Goal: Task Accomplishment & Management: Manage account settings

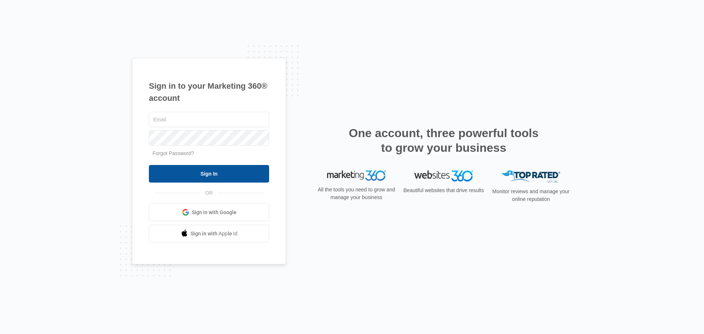
type input "[EMAIL_ADDRESS][DOMAIN_NAME]"
drag, startPoint x: 242, startPoint y: 175, endPoint x: 249, endPoint y: 178, distance: 7.6
click at [242, 175] on input "Sign In" at bounding box center [209, 174] width 120 height 18
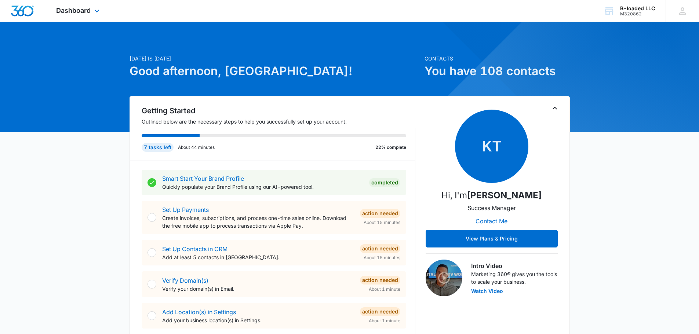
click at [64, 6] on div "Dashboard Apps Reputation Forms CRM Email Social POS Content Ads Intelligence F…" at bounding box center [78, 11] width 67 height 22
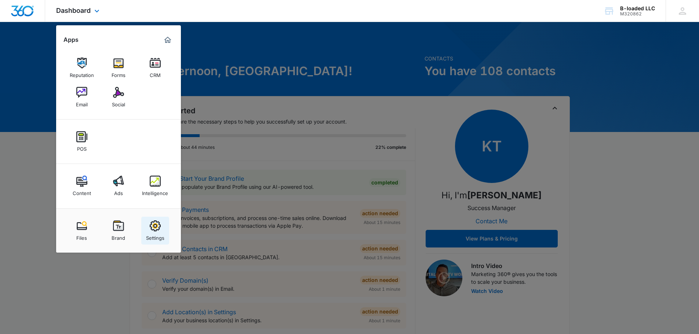
click at [154, 229] on img at bounding box center [155, 225] width 11 height 11
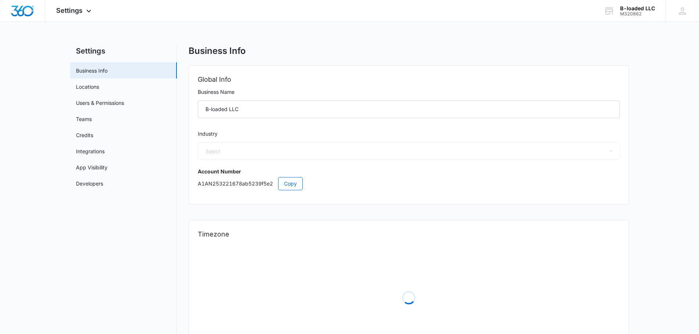
select select "52"
select select "US"
select select "America/New_York"
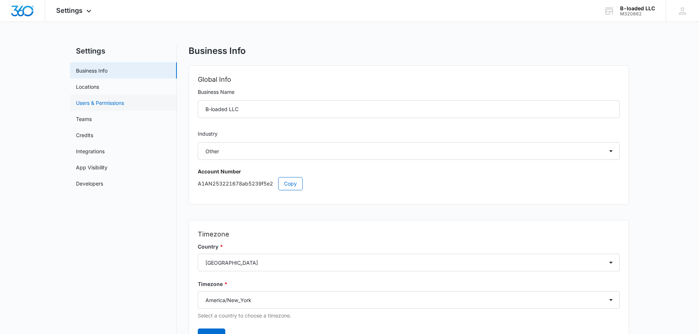
click at [110, 104] on link "Users & Permissions" at bounding box center [100, 103] width 48 height 8
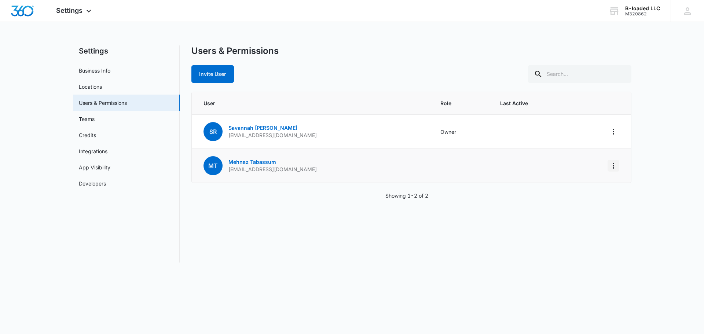
click at [615, 168] on icon "Actions" at bounding box center [613, 165] width 9 height 9
click at [196, 71] on button "Invite User" at bounding box center [212, 74] width 43 height 18
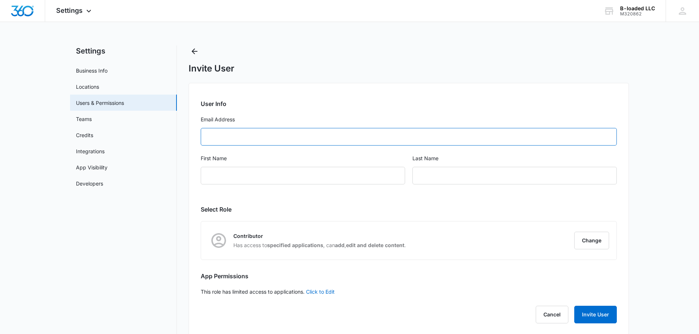
click at [260, 136] on input "Email Address" at bounding box center [409, 137] width 416 height 18
paste input "[EMAIL_ADDRESS][DOMAIN_NAME]"
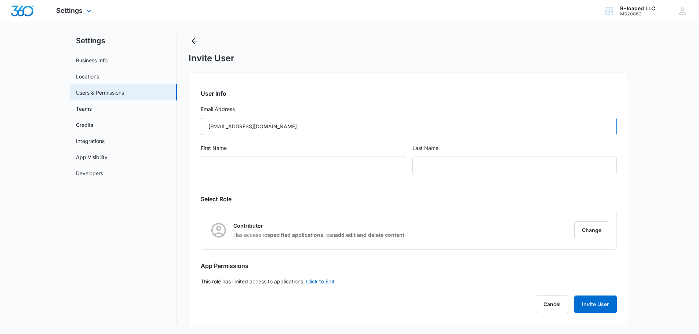
type input "[EMAIL_ADDRESS][DOMAIN_NAME]"
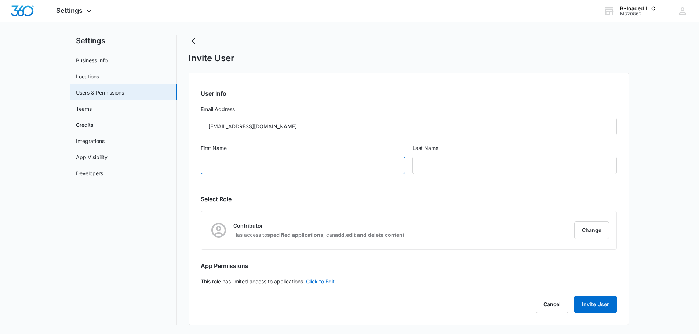
click at [226, 163] on input "First Name" at bounding box center [303, 166] width 204 height 18
paste input "[PERSON_NAME]"
drag, startPoint x: 259, startPoint y: 165, endPoint x: 230, endPoint y: 166, distance: 29.0
click at [230, 166] on input "[PERSON_NAME]" at bounding box center [303, 166] width 204 height 18
type input "[PERSON_NAME]"
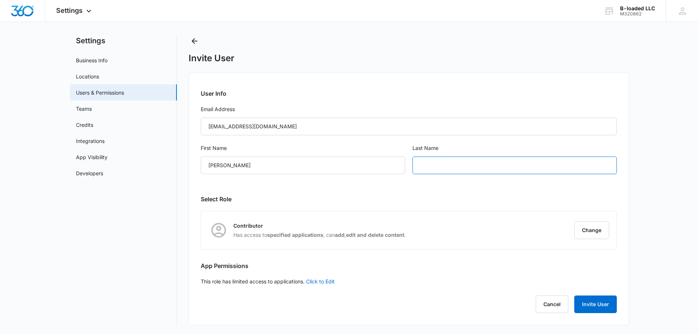
click at [425, 164] on input "text" at bounding box center [514, 166] width 204 height 18
paste input "Tabassum"
type input "Tabassum"
click at [596, 300] on button "Invite User" at bounding box center [595, 305] width 43 height 18
